Goal: Obtain resource: Obtain resource

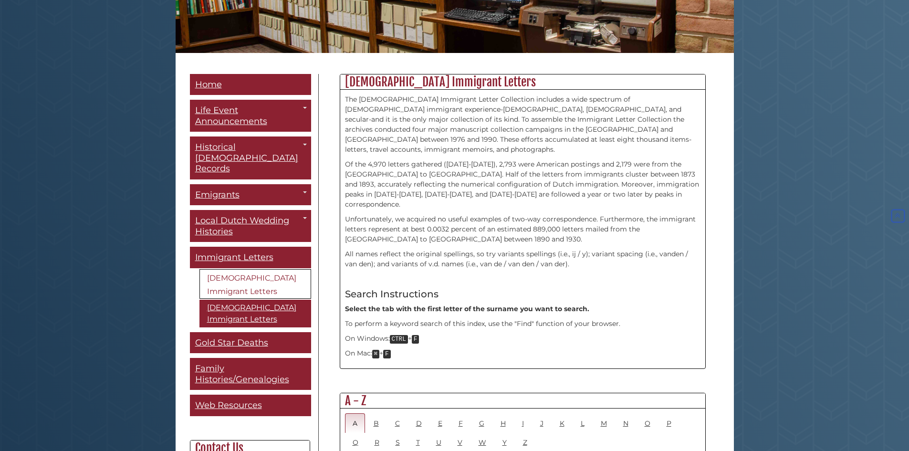
scroll to position [334, 0]
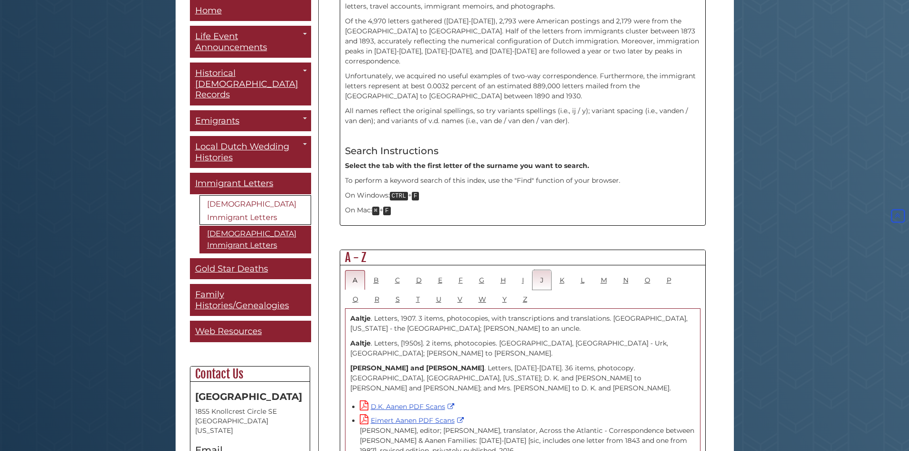
click at [545, 270] on link "J" at bounding box center [542, 280] width 19 height 20
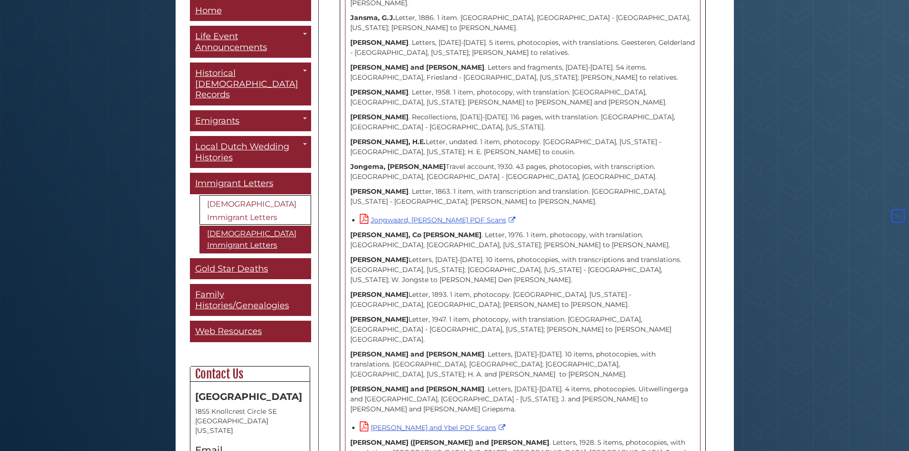
scroll to position [915, 0]
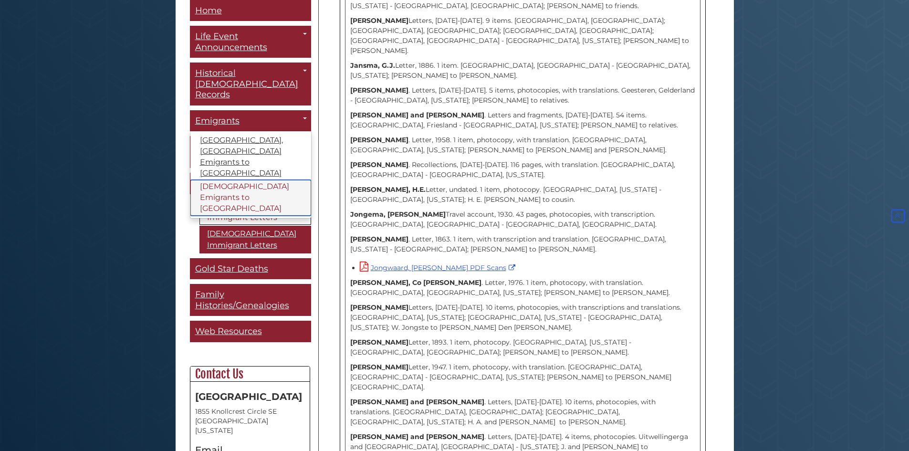
click at [243, 180] on link "[DEMOGRAPHIC_DATA] Emigrants to [GEOGRAPHIC_DATA]" at bounding box center [250, 198] width 121 height 36
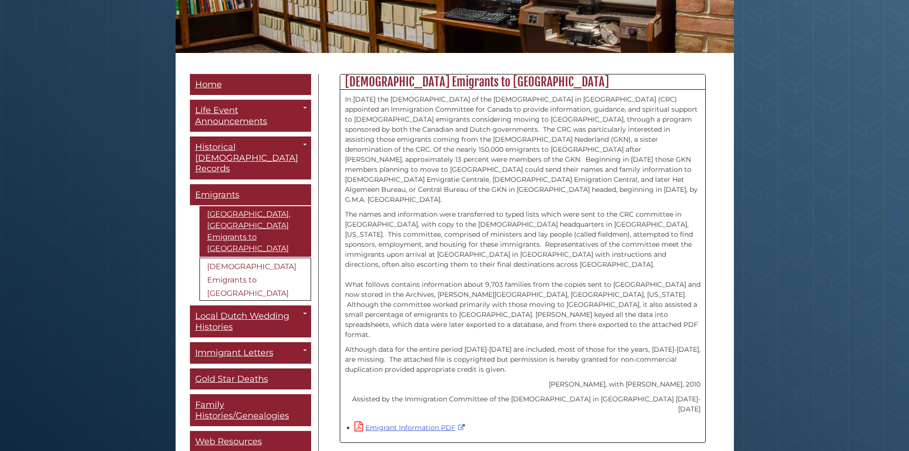
scroll to position [308, 0]
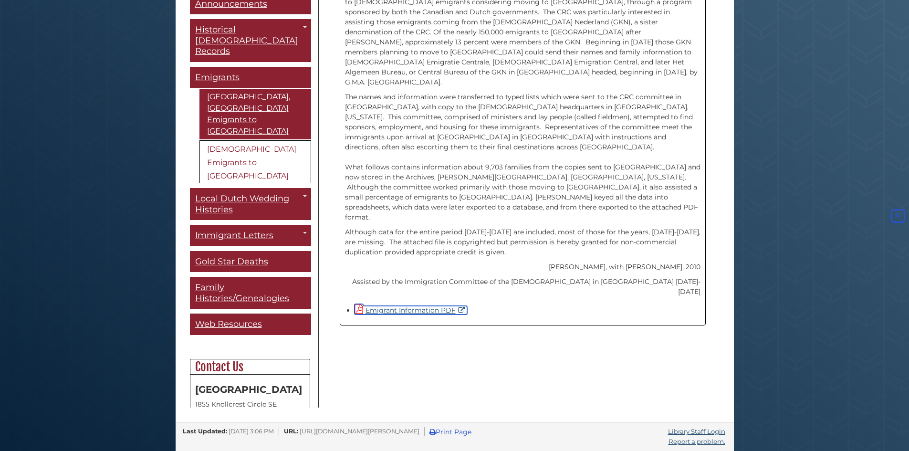
click at [417, 306] on link "Emigrant Information PDF" at bounding box center [411, 310] width 113 height 9
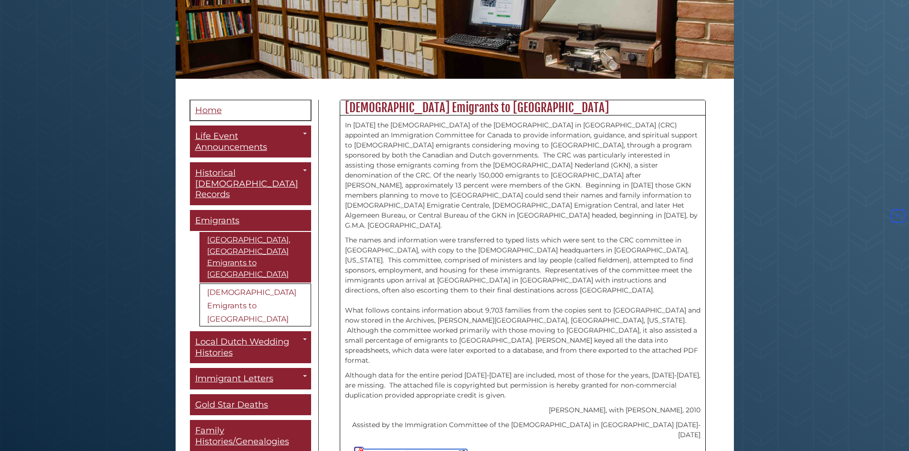
scroll to position [70, 0]
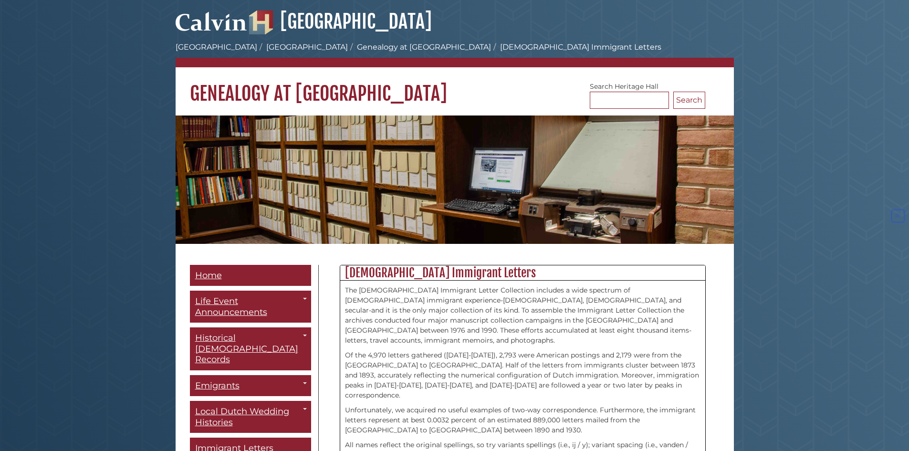
scroll to position [915, 0]
